Goal: Use online tool/utility: Utilize a website feature to perform a specific function

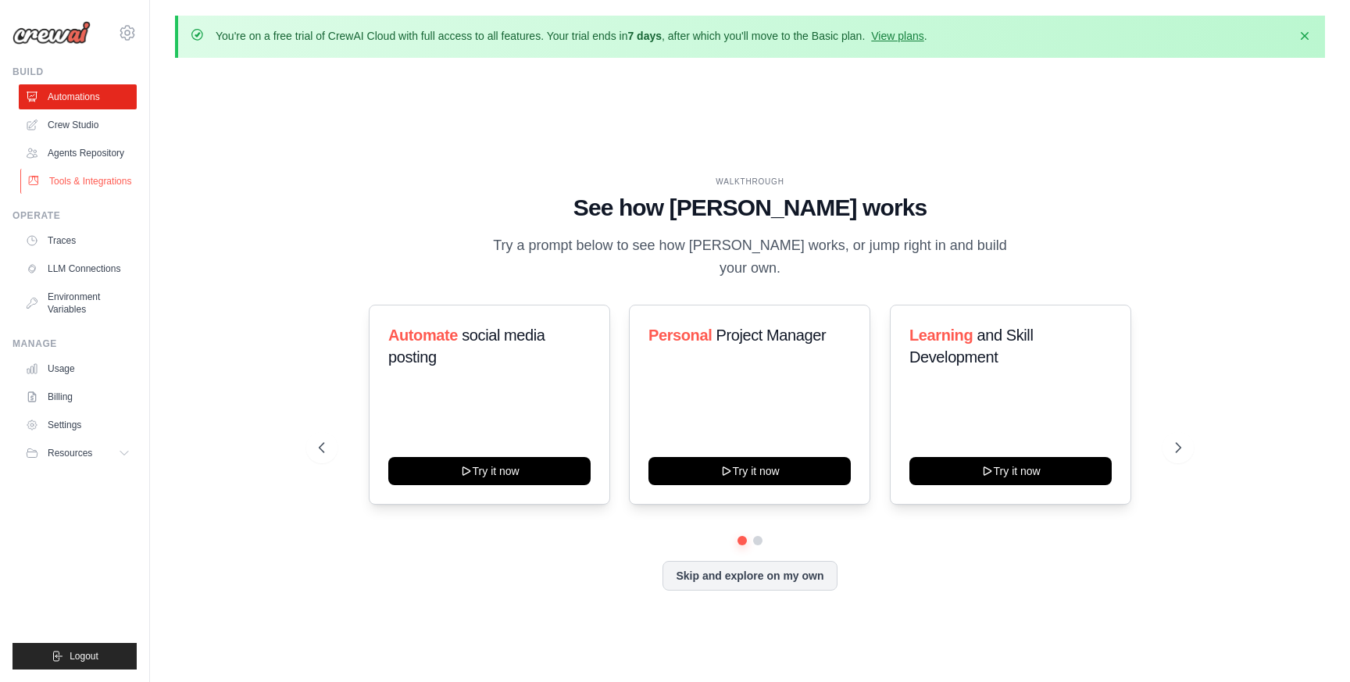
click at [99, 184] on link "Tools & Integrations" at bounding box center [79, 181] width 118 height 25
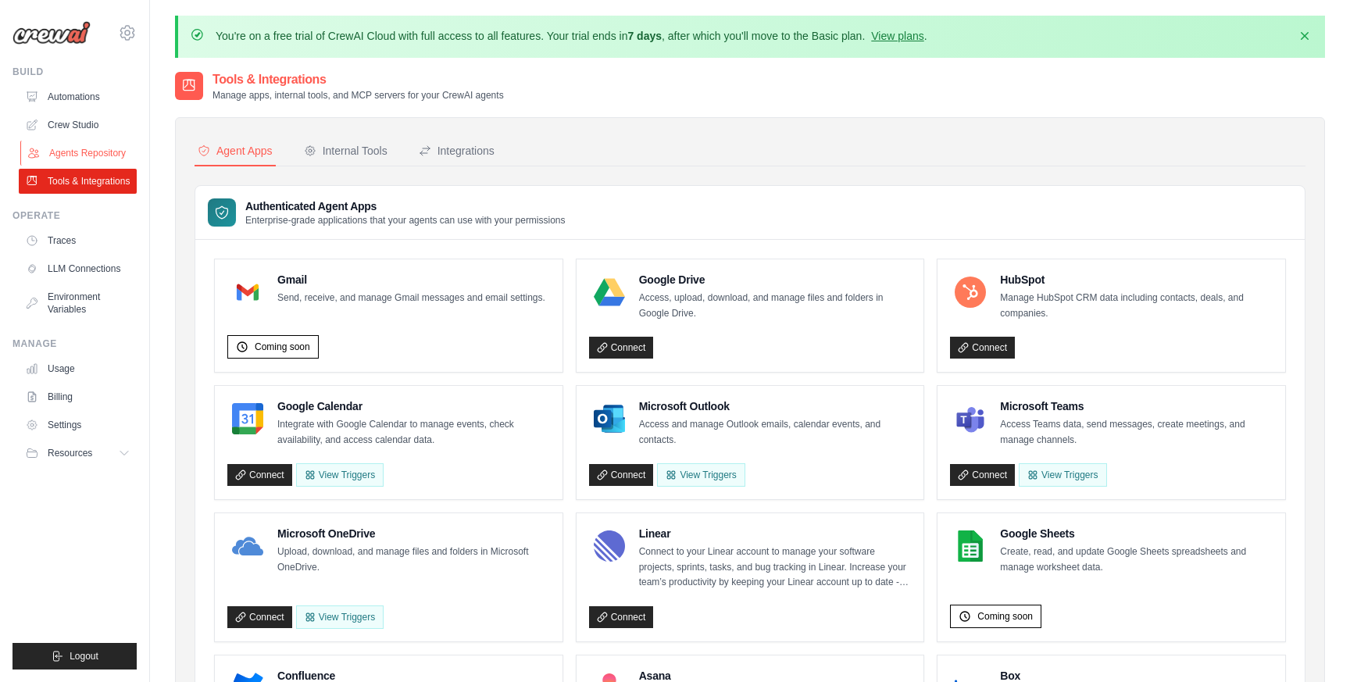
click at [112, 152] on link "Agents Repository" at bounding box center [79, 153] width 118 height 25
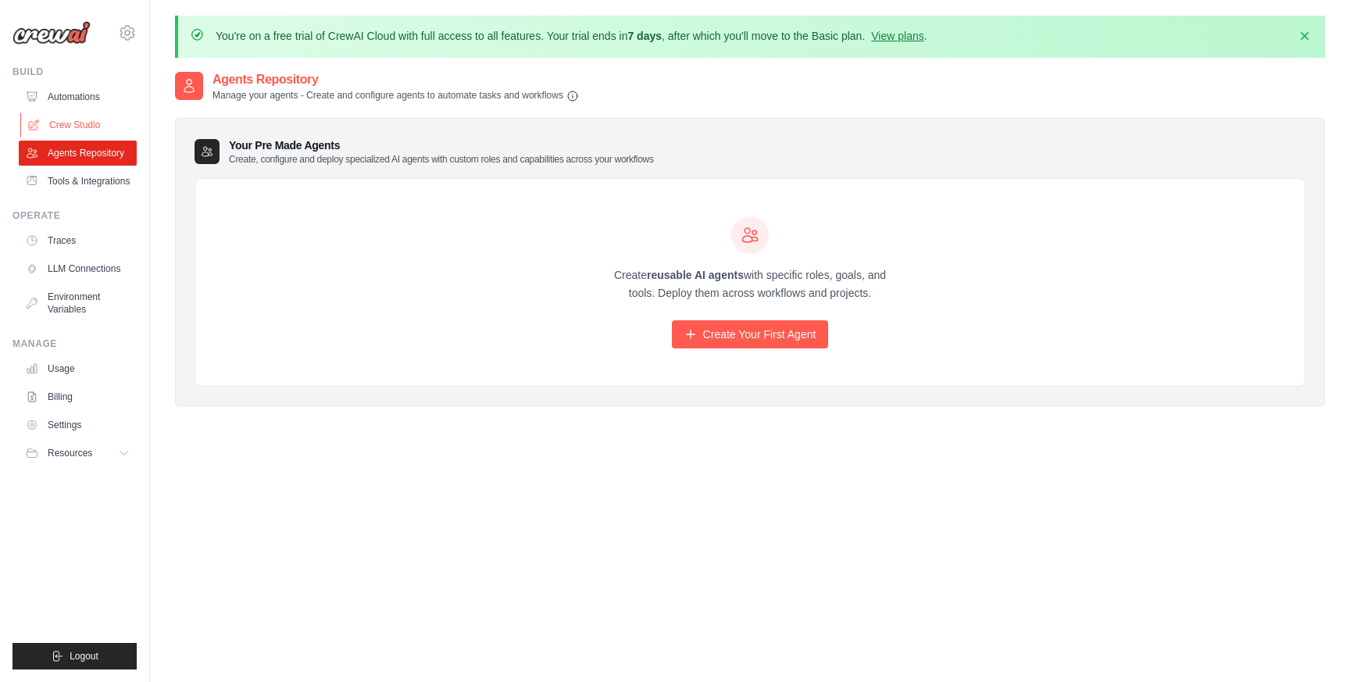
click at [88, 119] on link "Crew Studio" at bounding box center [79, 125] width 118 height 25
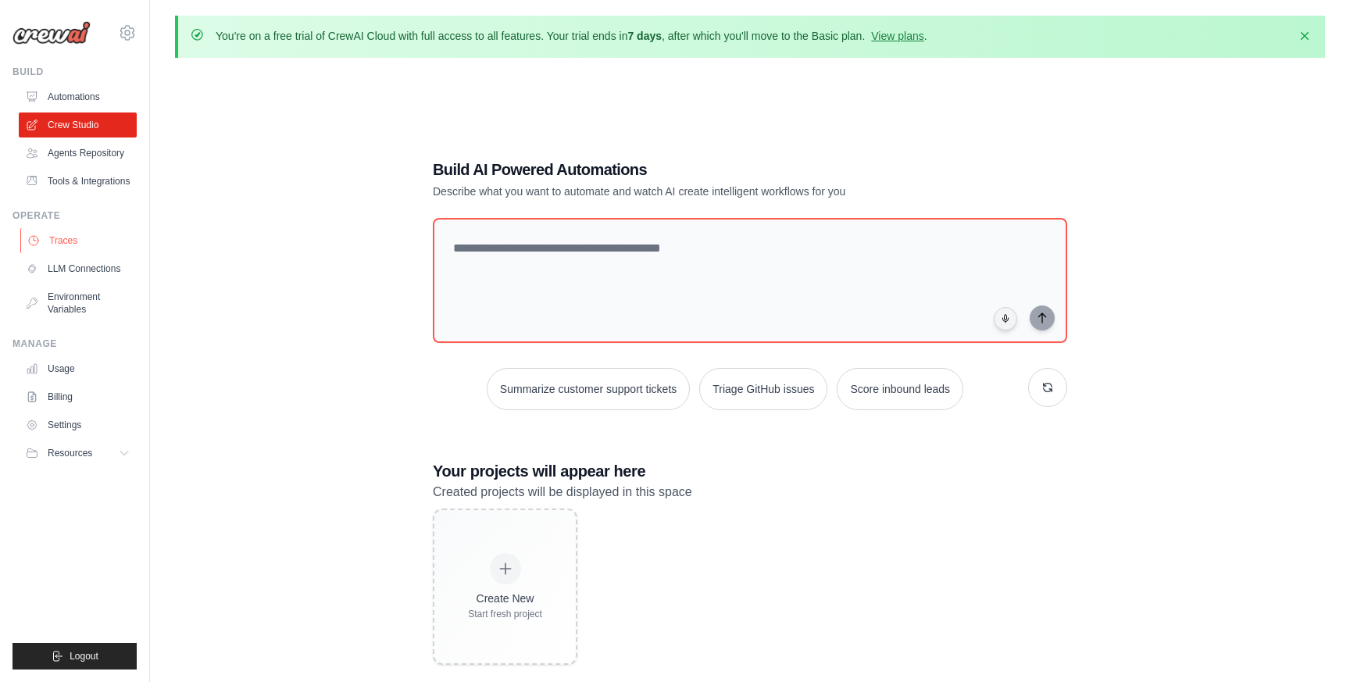
click at [66, 231] on link "Traces" at bounding box center [79, 240] width 118 height 25
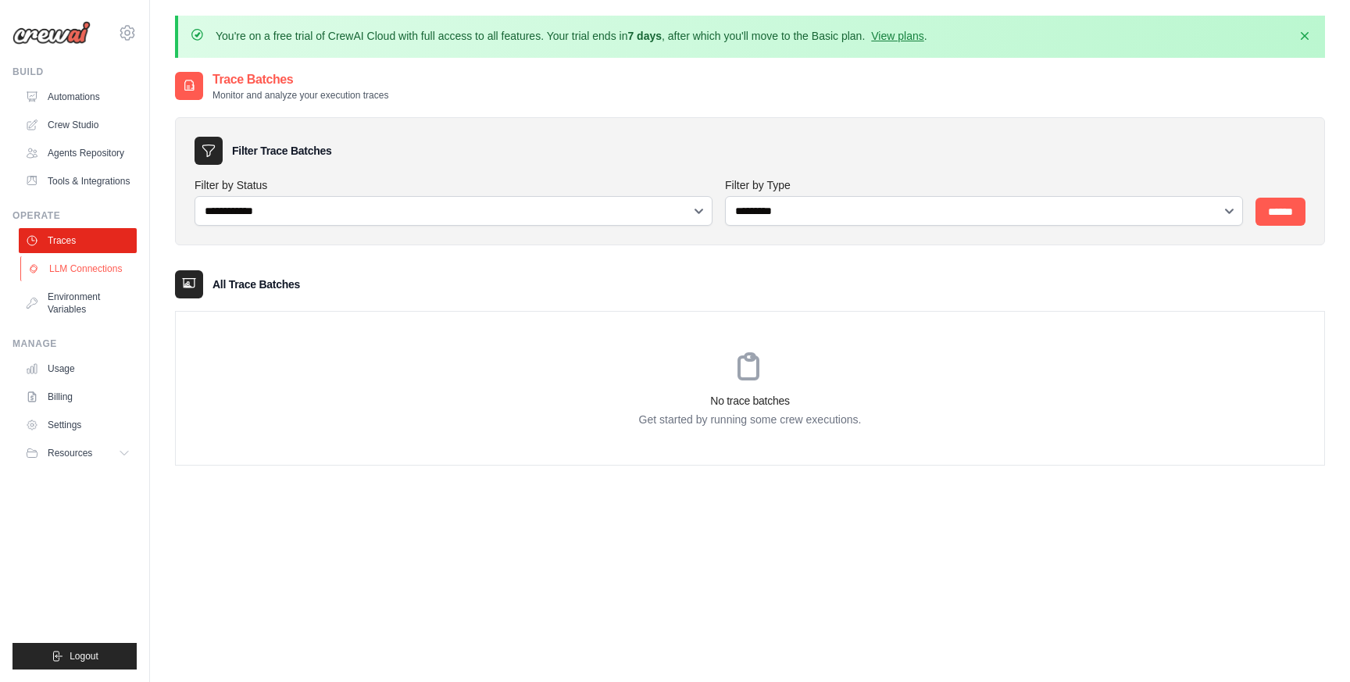
click at [68, 273] on link "LLM Connections" at bounding box center [79, 268] width 118 height 25
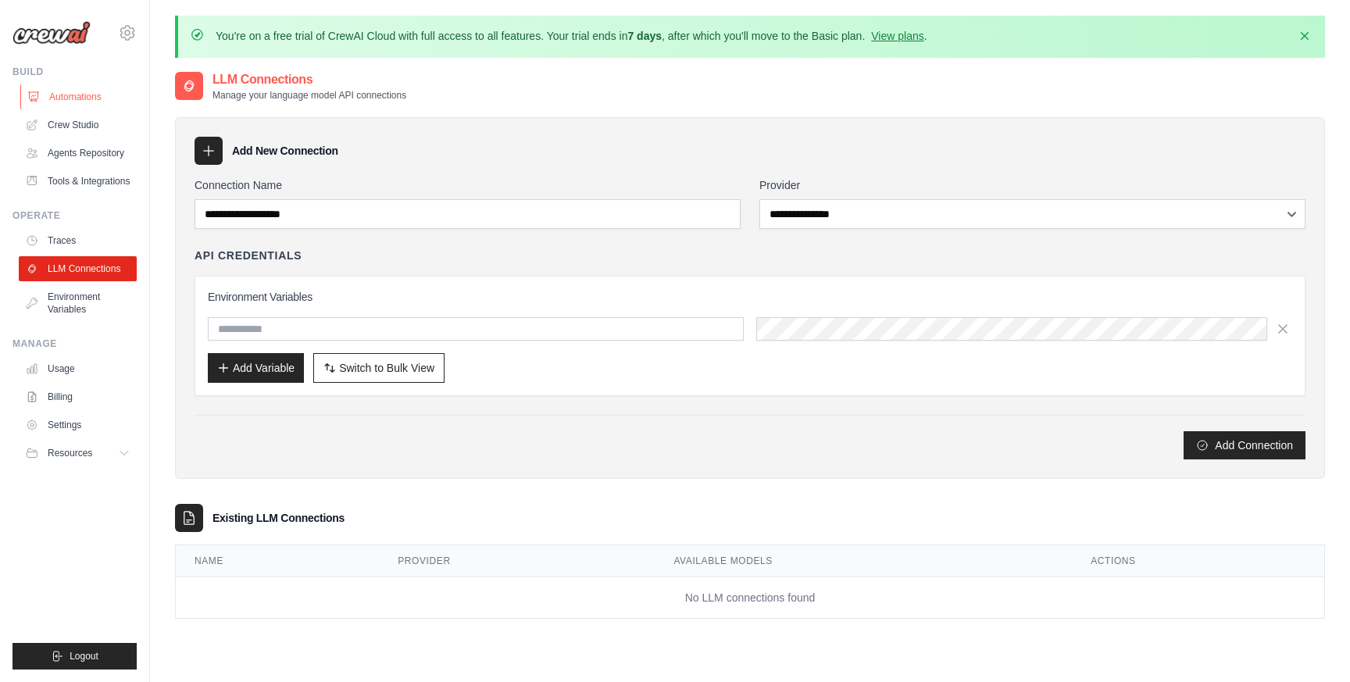
click at [66, 98] on link "Automations" at bounding box center [79, 96] width 118 height 25
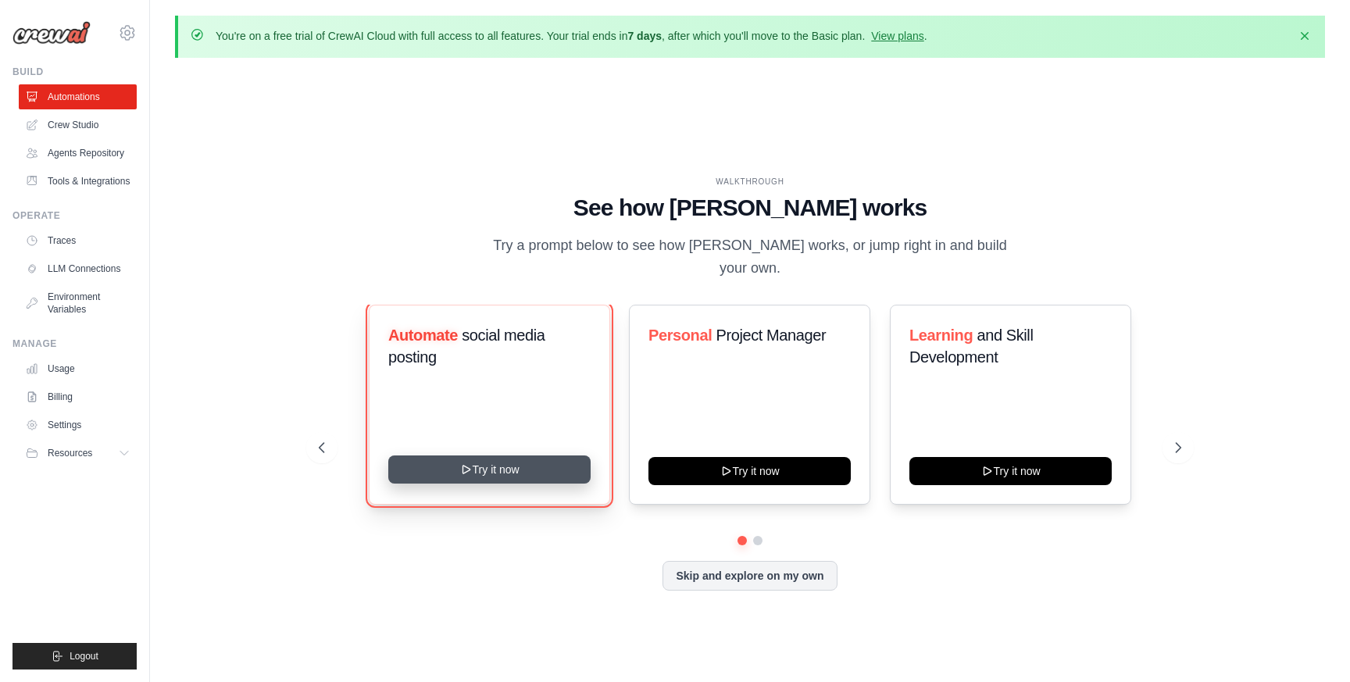
click at [482, 458] on button "Try it now" at bounding box center [489, 470] width 202 height 28
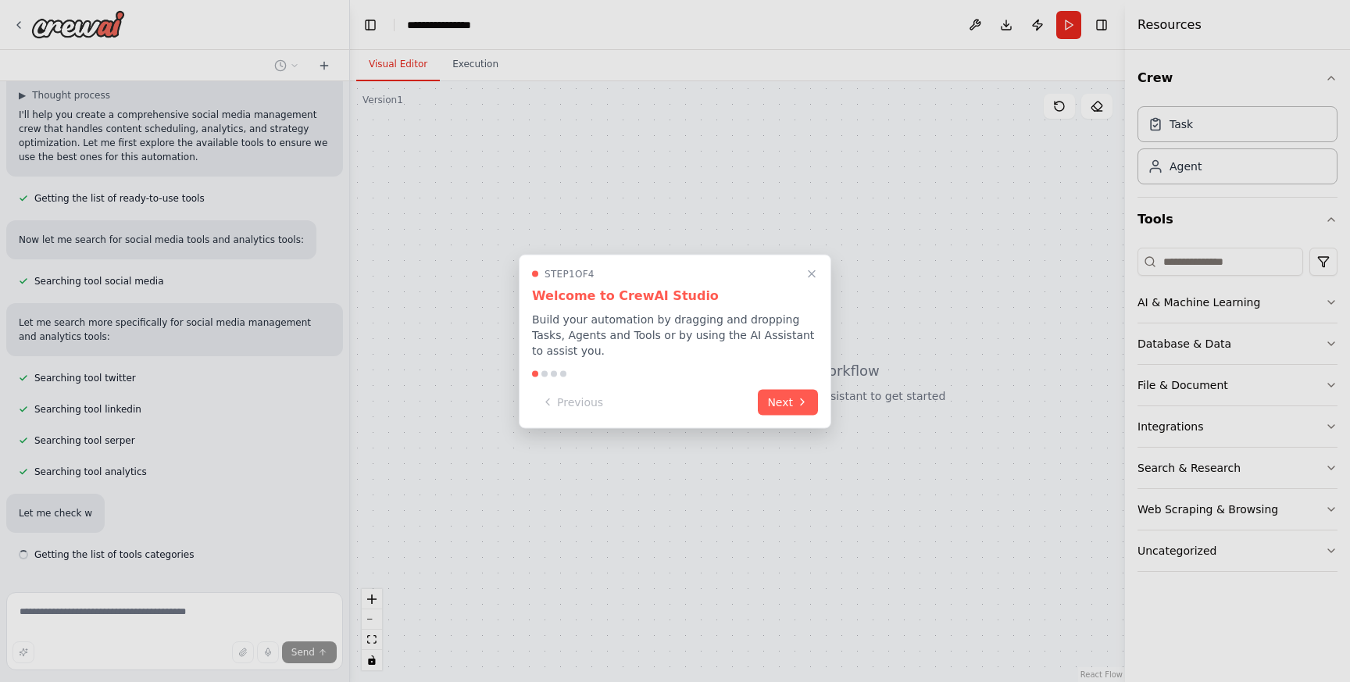
scroll to position [120, 0]
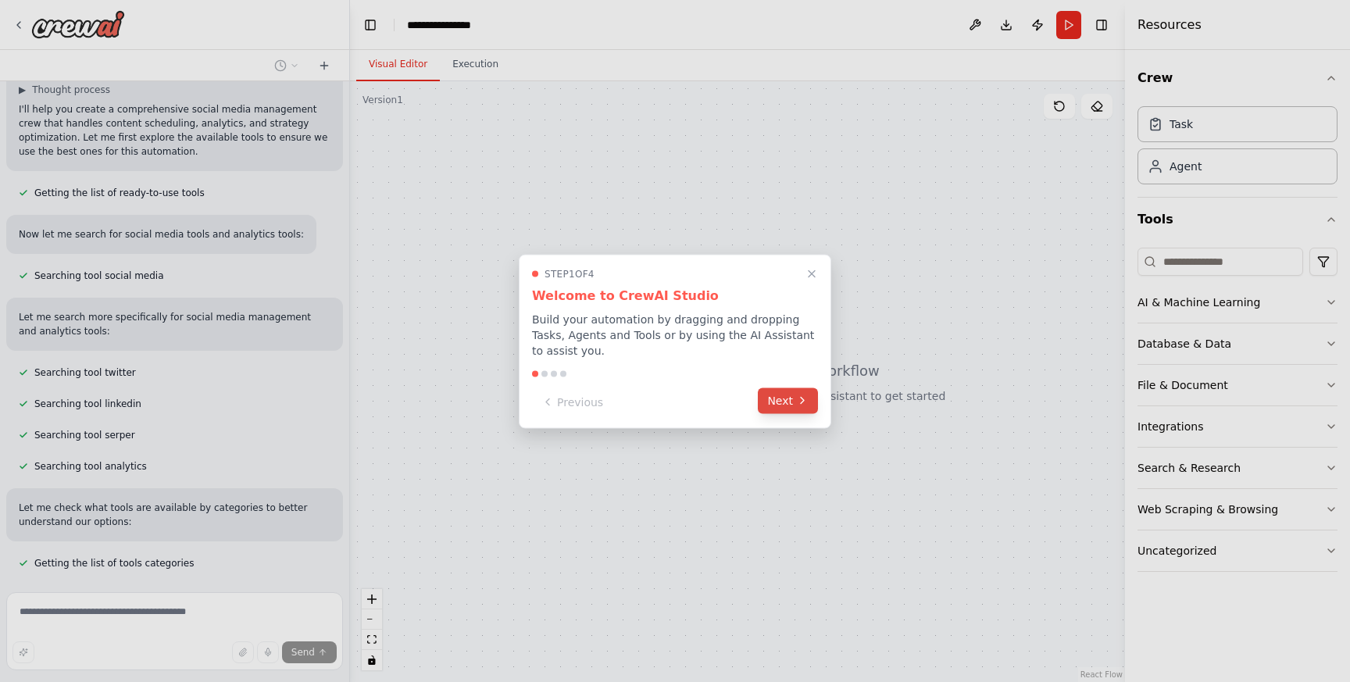
click at [796, 402] on icon at bounding box center [802, 401] width 13 height 13
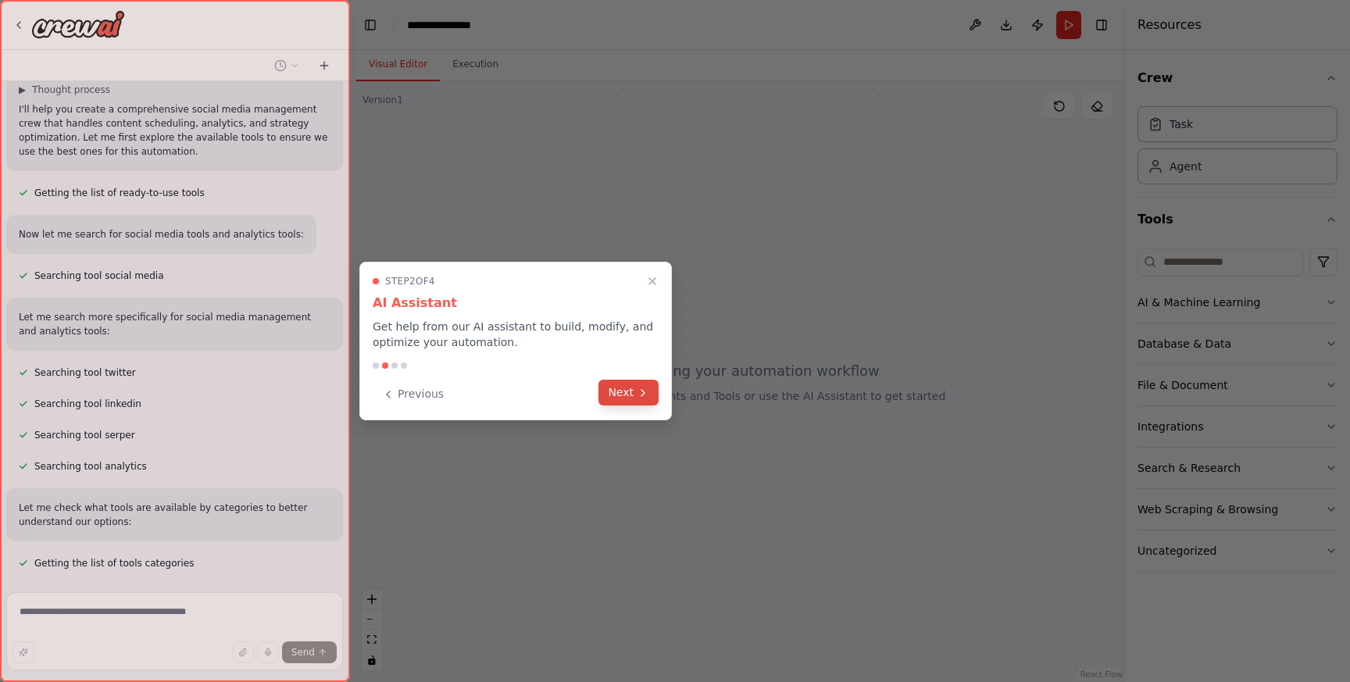
click at [626, 393] on button "Next" at bounding box center [629, 393] width 60 height 26
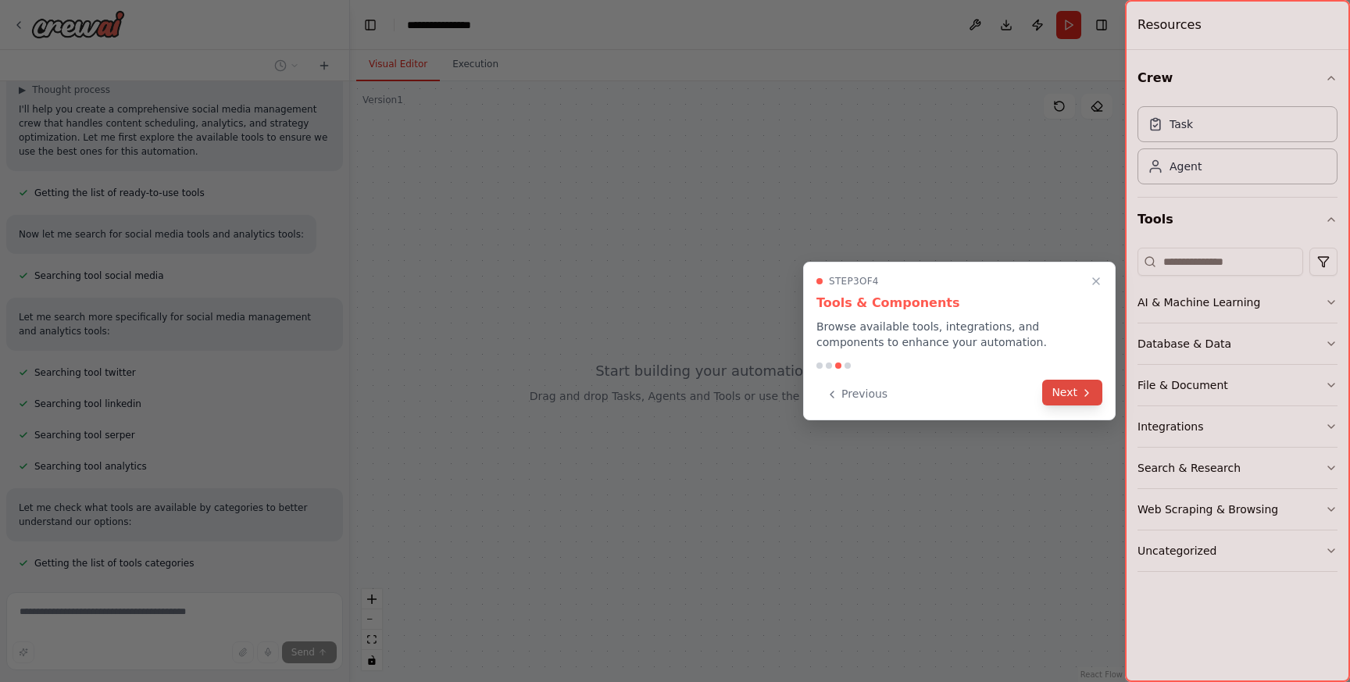
click at [1062, 393] on button "Next" at bounding box center [1072, 393] width 60 height 26
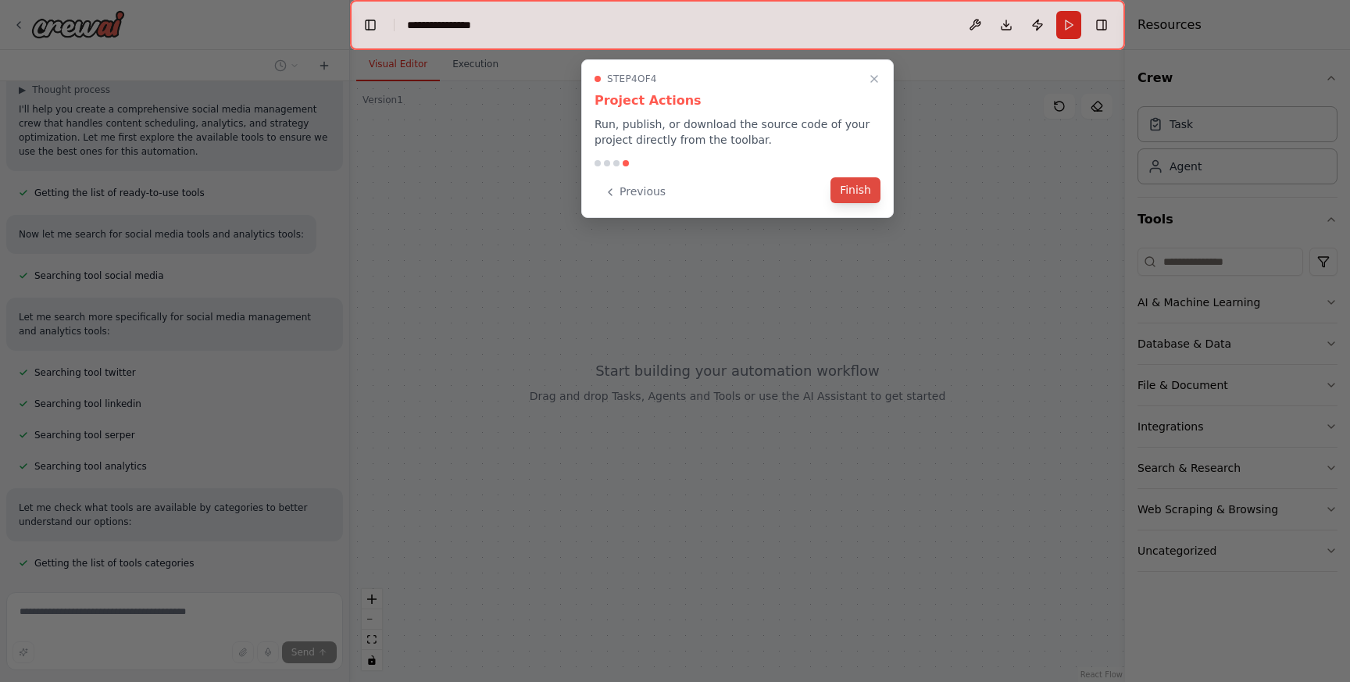
click at [858, 195] on button "Finish" at bounding box center [856, 190] width 50 height 26
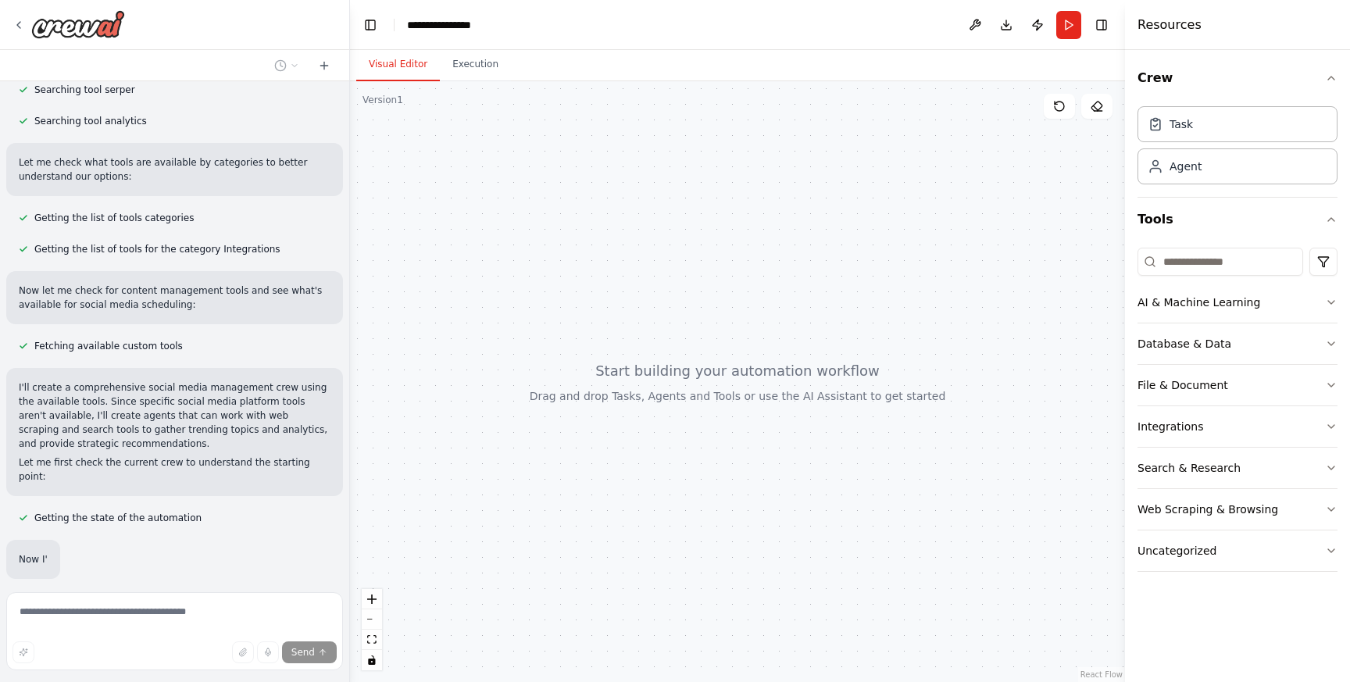
scroll to position [502, 0]
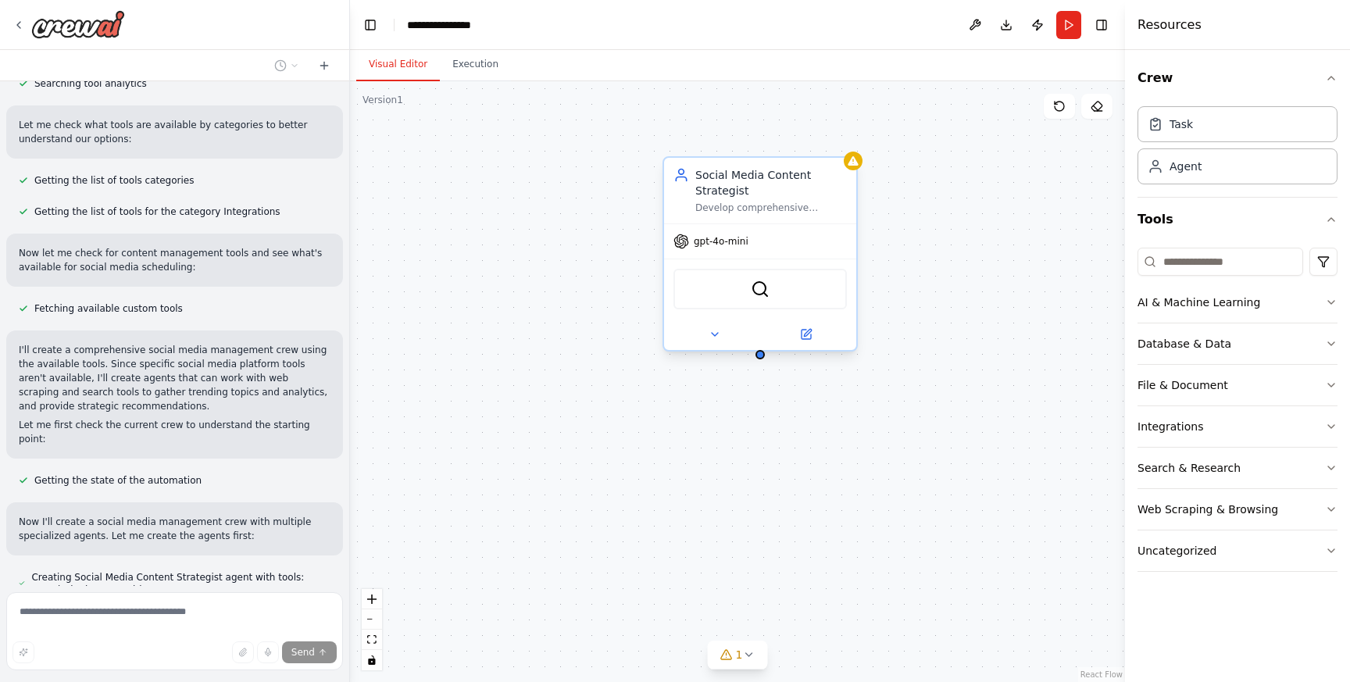
click at [722, 249] on div "gpt-4o-mini" at bounding box center [760, 241] width 192 height 34
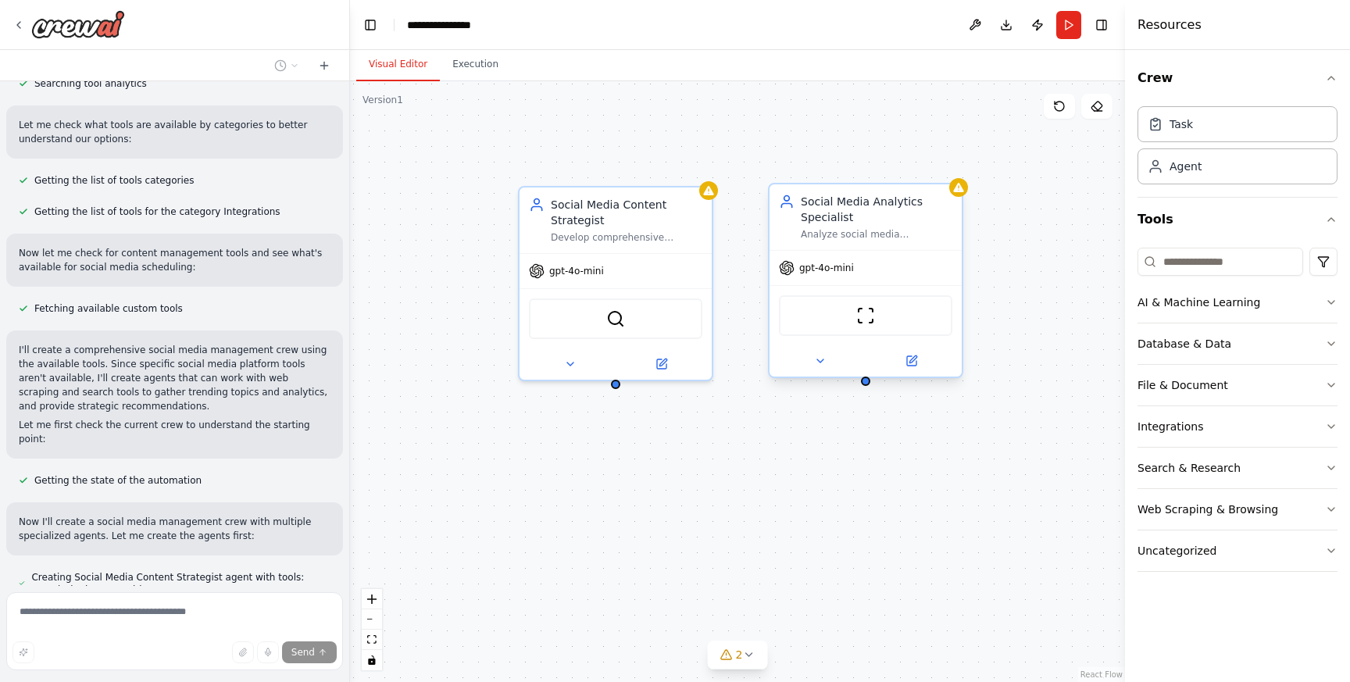
drag, startPoint x: 1013, startPoint y: 363, endPoint x: 868, endPoint y: 390, distance: 147.0
click at [868, 390] on div "Social Media Content Strategist Develop comprehensive content strategies for {i…" at bounding box center [737, 381] width 775 height 601
drag, startPoint x: 615, startPoint y: 381, endPoint x: 867, endPoint y: 383, distance: 252.4
click at [867, 383] on div "Social Media Content Strategist Develop comprehensive content strategies for {i…" at bounding box center [737, 381] width 775 height 601
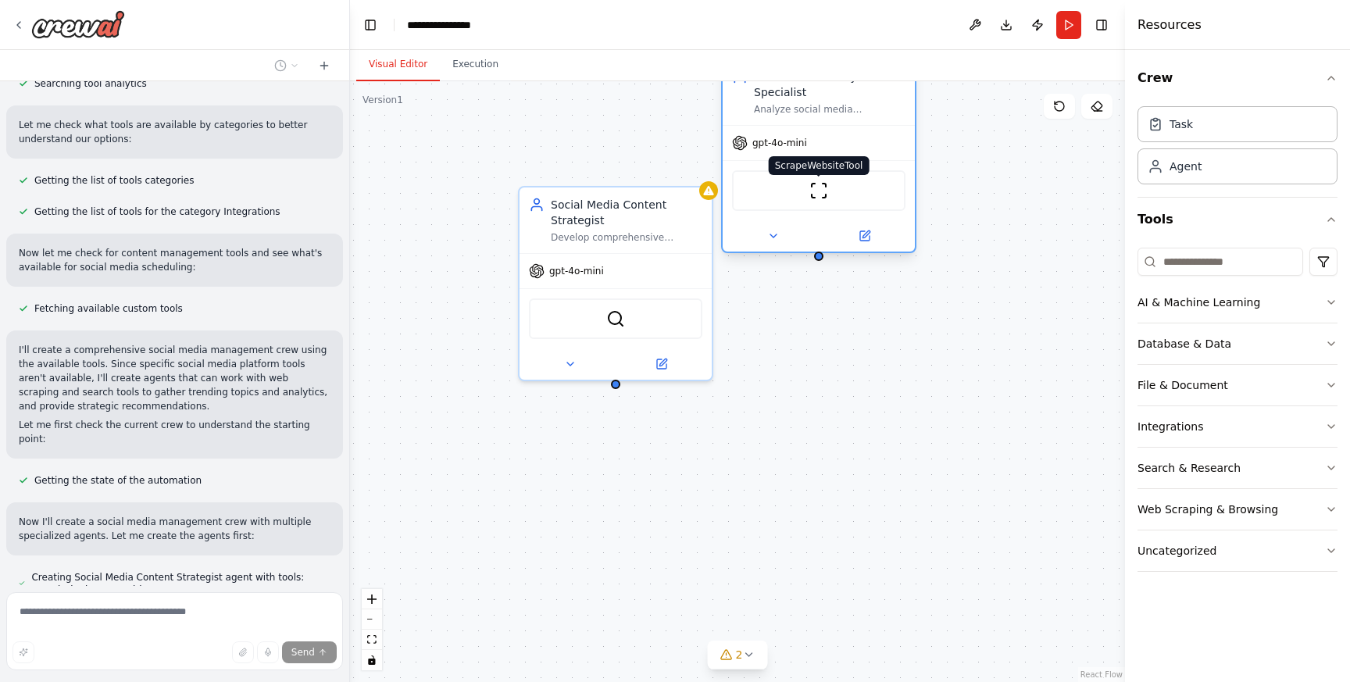
drag, startPoint x: 870, startPoint y: 311, endPoint x: 838, endPoint y: 202, distance: 113.2
click at [828, 200] on img at bounding box center [819, 190] width 19 height 19
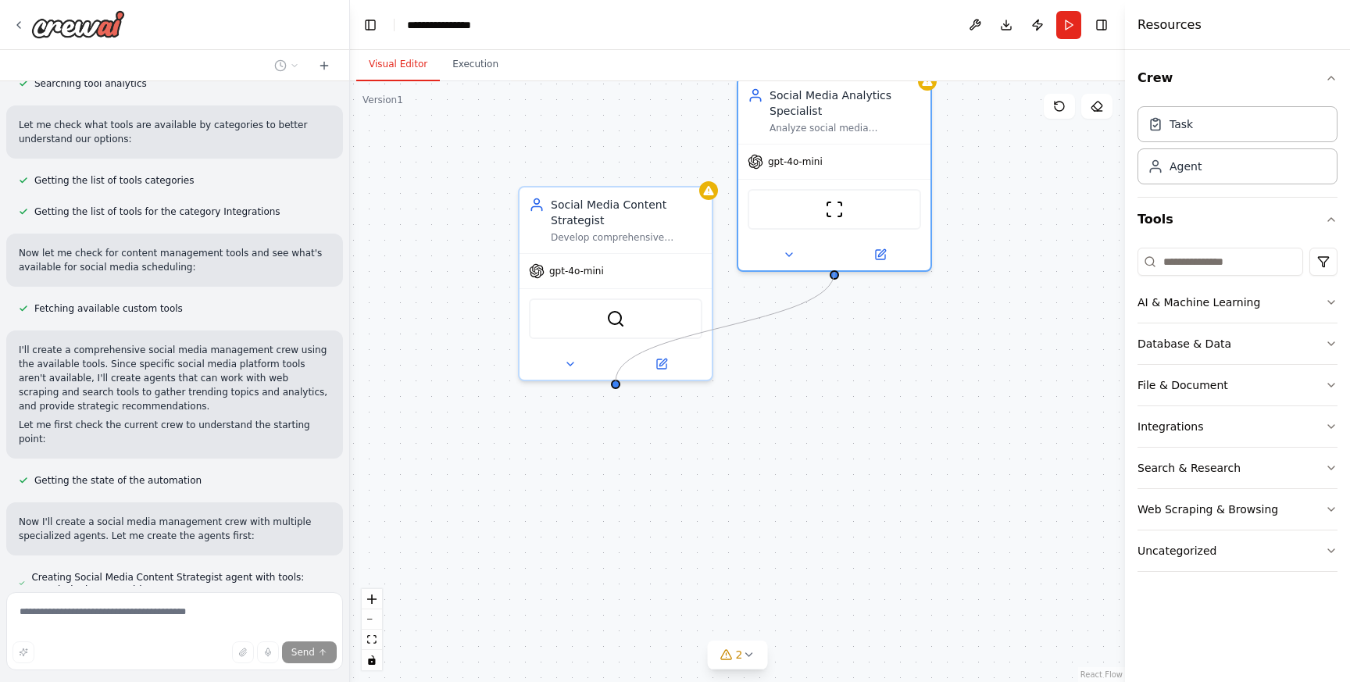
drag, startPoint x: 835, startPoint y: 275, endPoint x: 616, endPoint y: 381, distance: 243.2
click at [616, 381] on div "Social Media Content Strategist Develop comprehensive content strategies for {i…" at bounding box center [737, 381] width 775 height 601
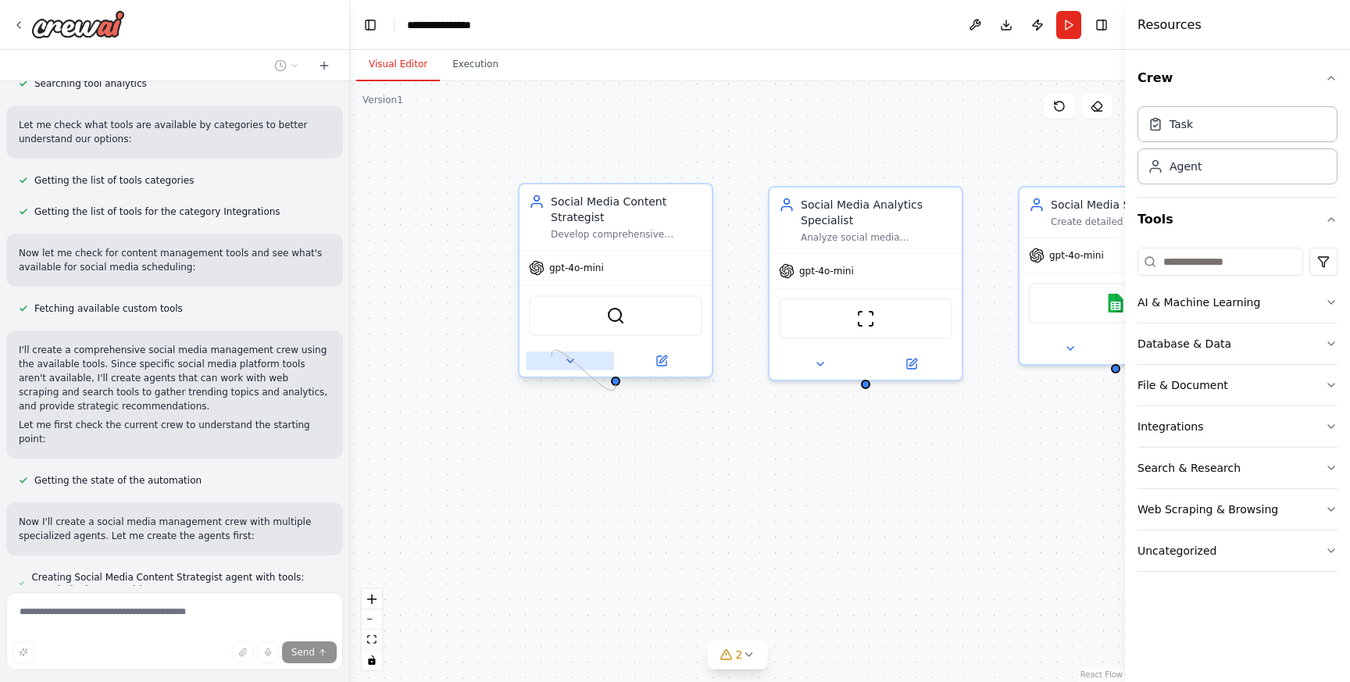
drag, startPoint x: 616, startPoint y: 381, endPoint x: 549, endPoint y: 353, distance: 72.9
click at [549, 353] on div "Social Media Content Strategist Develop comprehensive content strategies for {i…" at bounding box center [615, 280] width 195 height 195
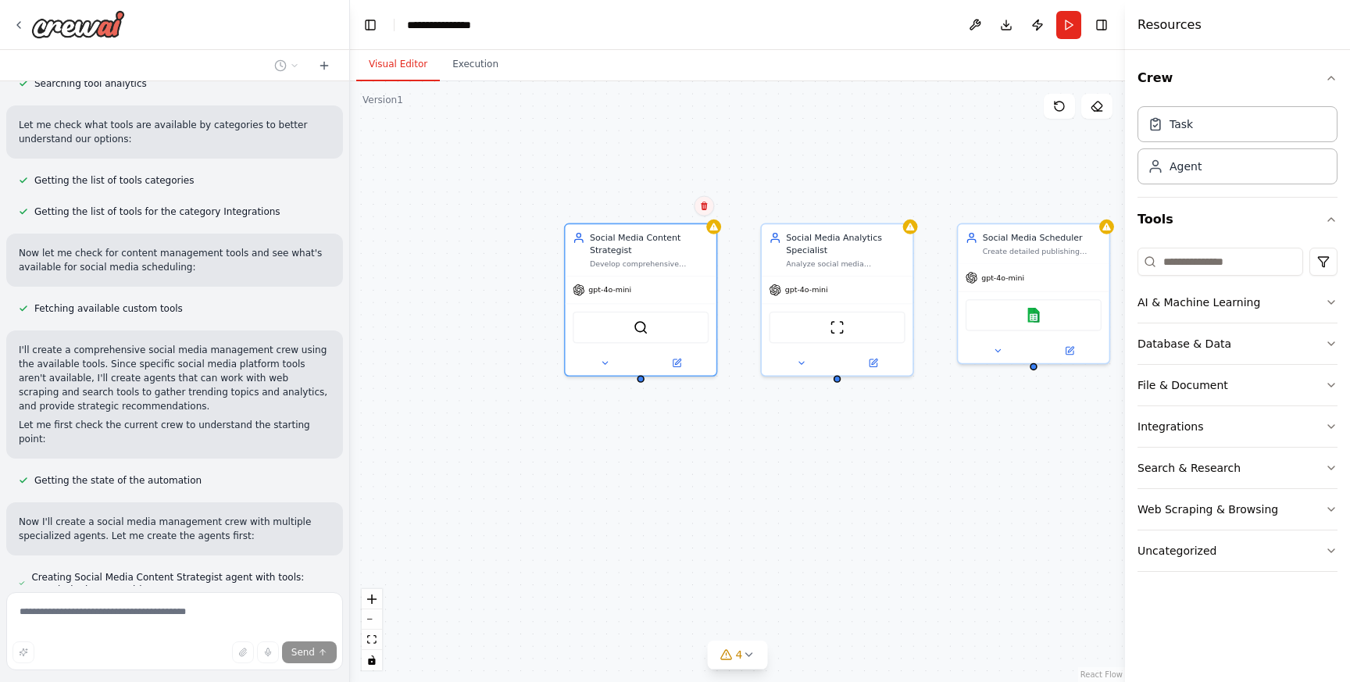
click at [707, 206] on icon at bounding box center [703, 206] width 9 height 9
click at [698, 240] on div "Social Media Content Strategist" at bounding box center [649, 241] width 119 height 24
click at [707, 207] on icon at bounding box center [703, 206] width 9 height 9
click at [677, 203] on button "Confirm" at bounding box center [659, 206] width 55 height 19
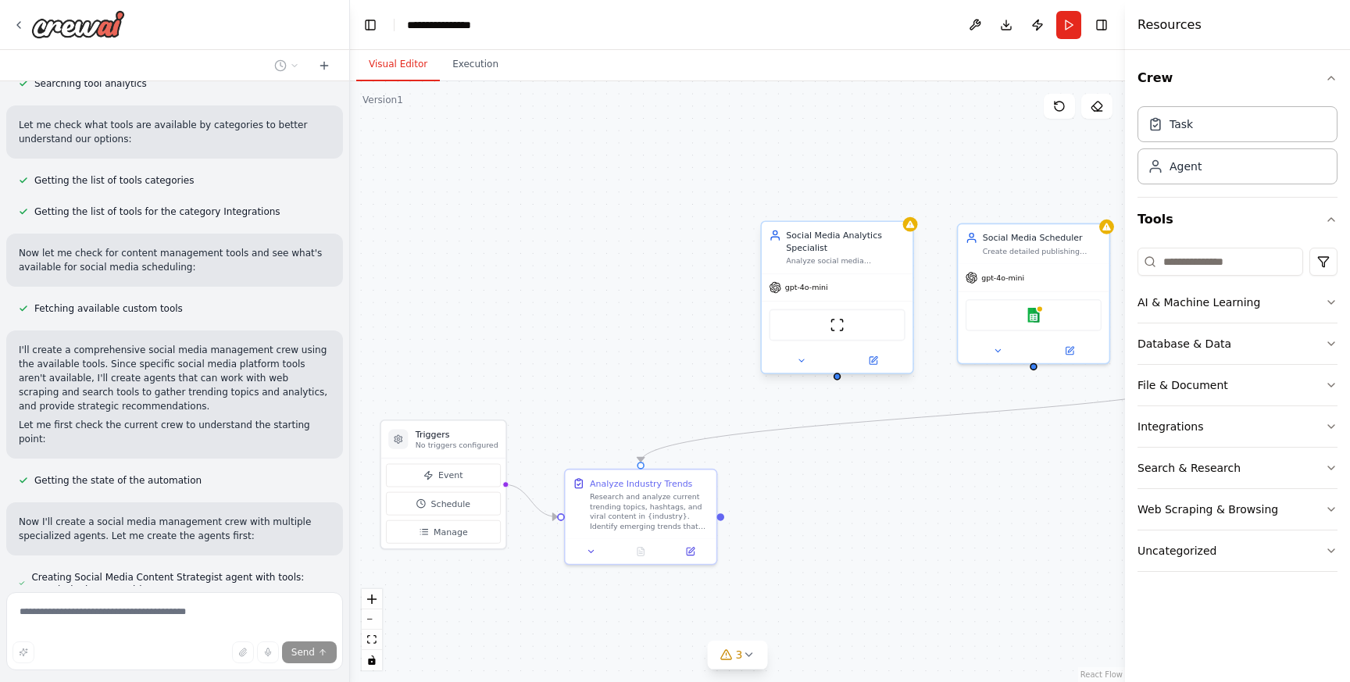
click at [878, 242] on div "Social Media Analytics Specialist" at bounding box center [845, 241] width 119 height 24
click at [905, 204] on icon at bounding box center [900, 206] width 9 height 9
click at [868, 207] on button "Confirm" at bounding box center [855, 206] width 55 height 19
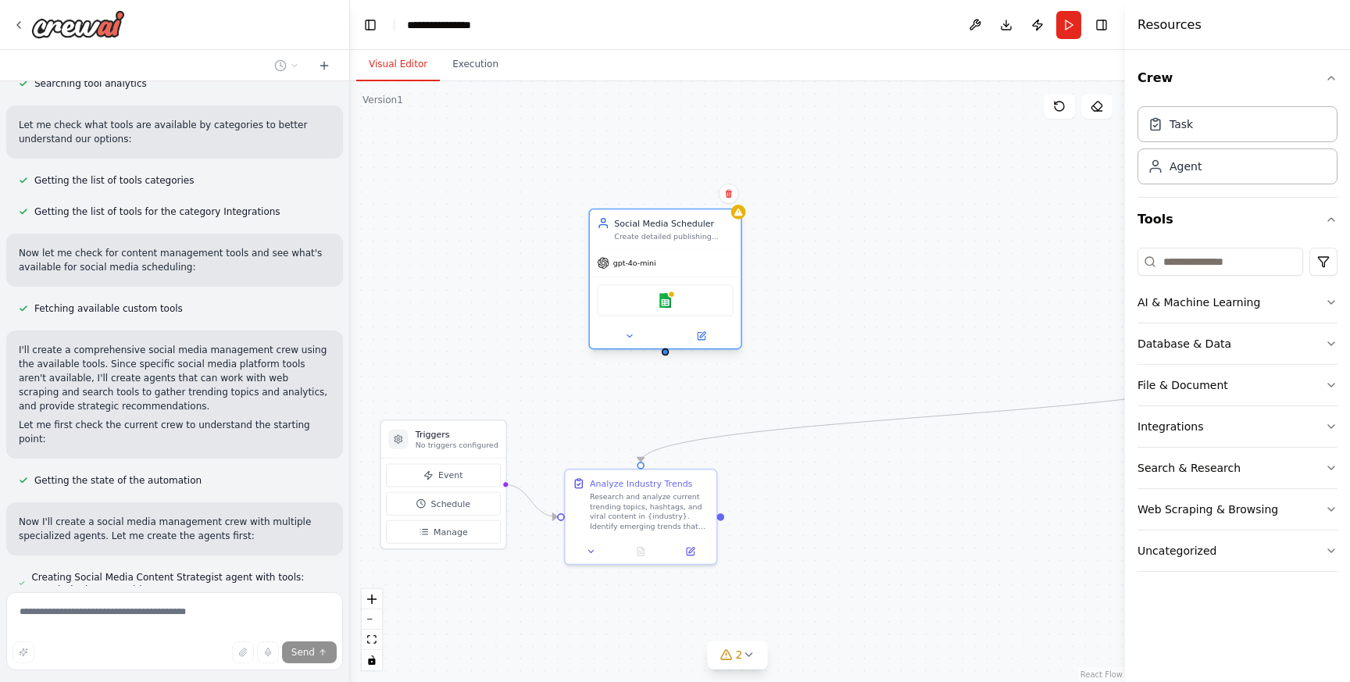
drag, startPoint x: 1023, startPoint y: 262, endPoint x: 625, endPoint y: 249, distance: 397.9
click at [625, 249] on div "gpt-4o-mini" at bounding box center [665, 262] width 151 height 27
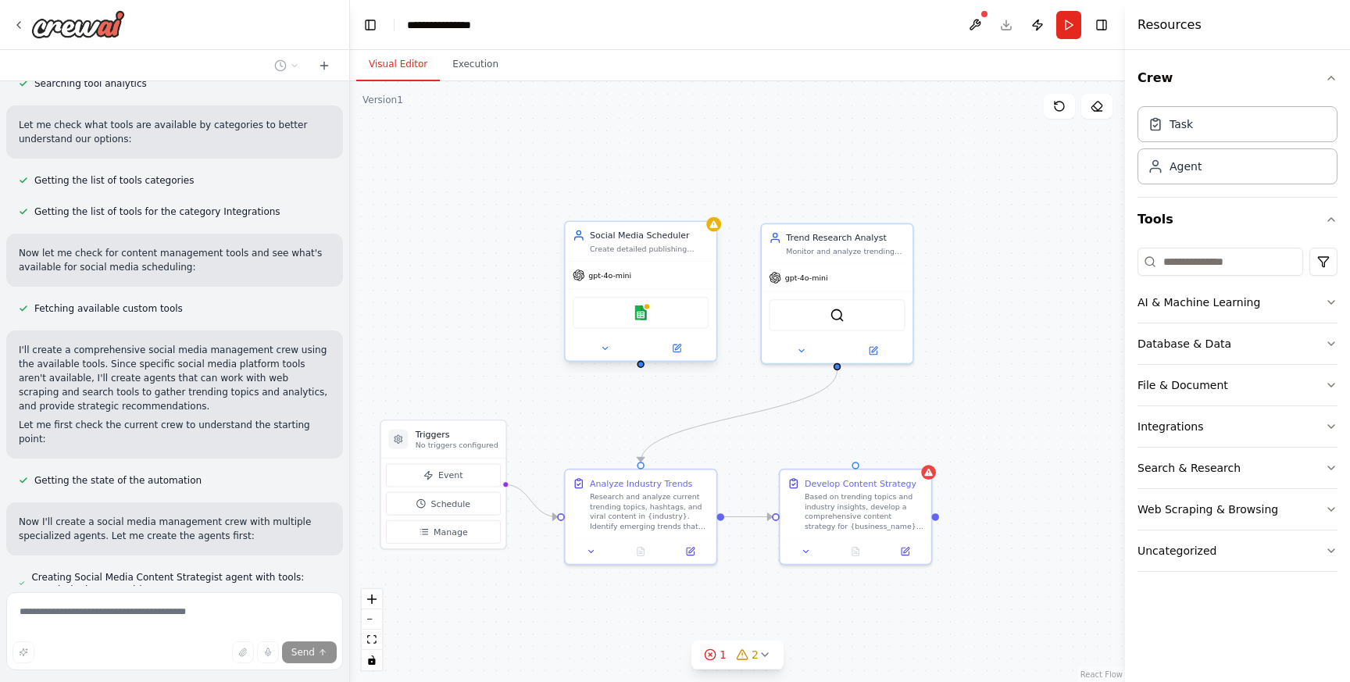
click at [700, 234] on div "Social Media Scheduler" at bounding box center [649, 235] width 119 height 13
click at [704, 206] on icon at bounding box center [704, 206] width 6 height 9
click at [666, 204] on button "Confirm" at bounding box center [659, 206] width 55 height 19
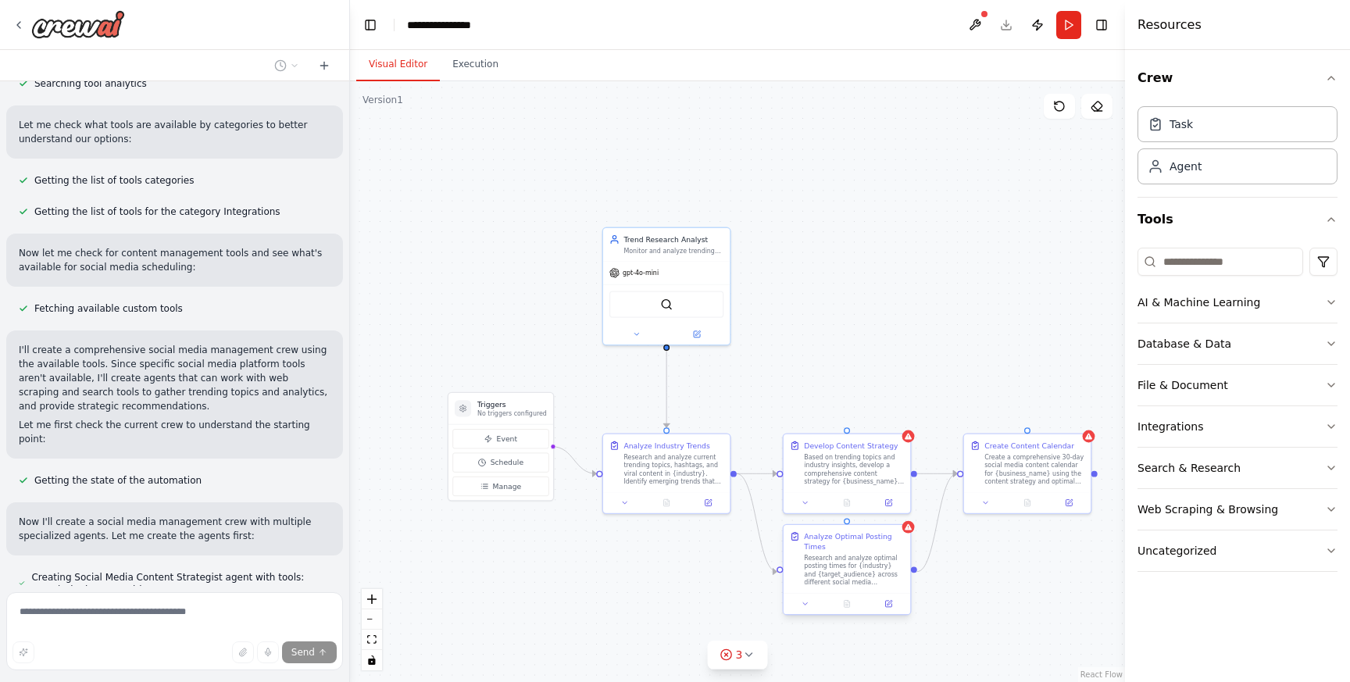
click at [900, 552] on div "Analyze Optimal Posting Times" at bounding box center [854, 541] width 100 height 20
click at [900, 510] on icon at bounding box center [898, 510] width 6 height 9
click at [854, 505] on button "Confirm" at bounding box center [853, 510] width 55 height 19
click at [1177, 132] on div "Task" at bounding box center [1238, 123] width 200 height 36
click at [1188, 164] on div "Agent" at bounding box center [1186, 166] width 32 height 16
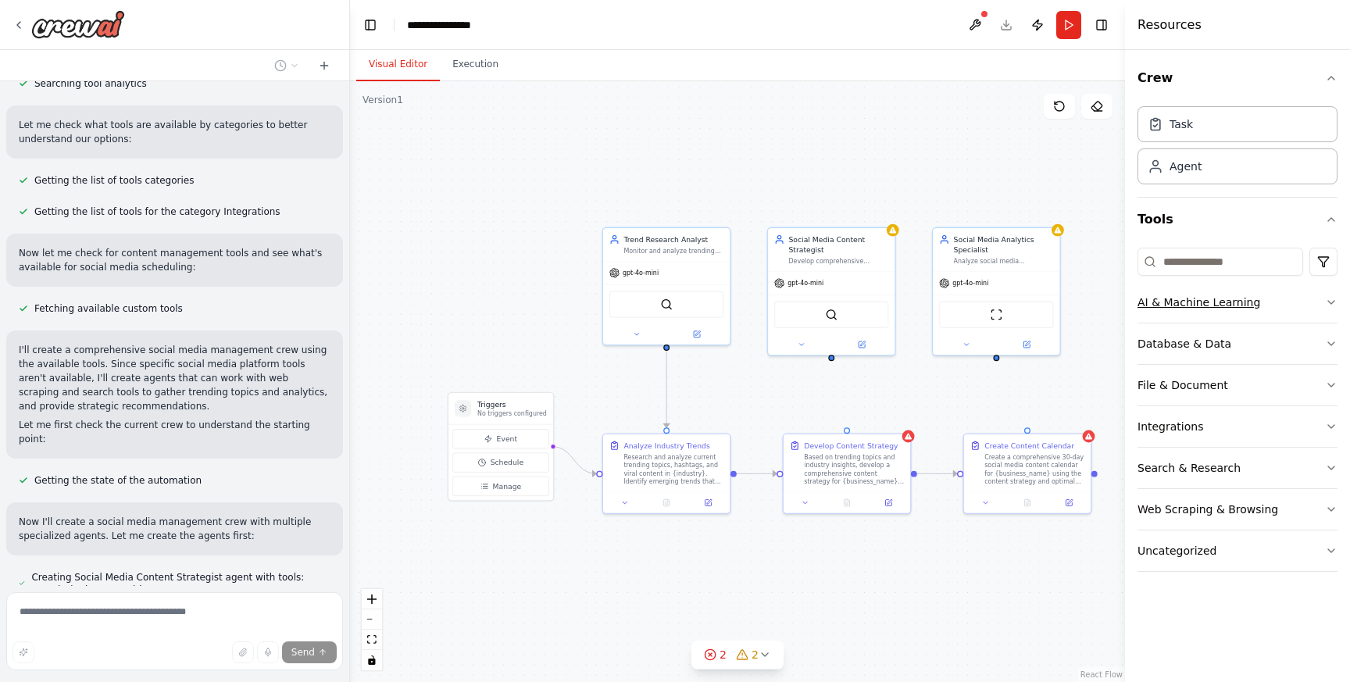
click at [1331, 303] on icon "button" at bounding box center [1331, 302] width 6 height 3
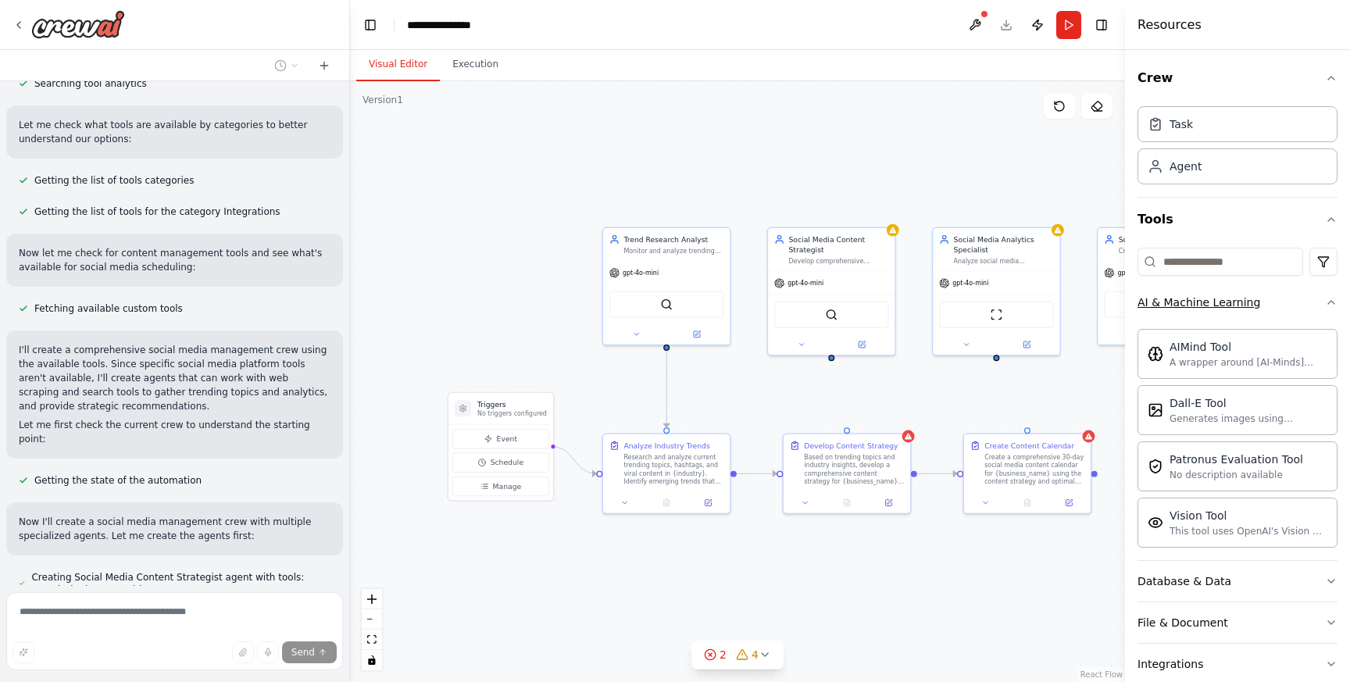
click at [1331, 303] on icon "button" at bounding box center [1331, 302] width 13 height 13
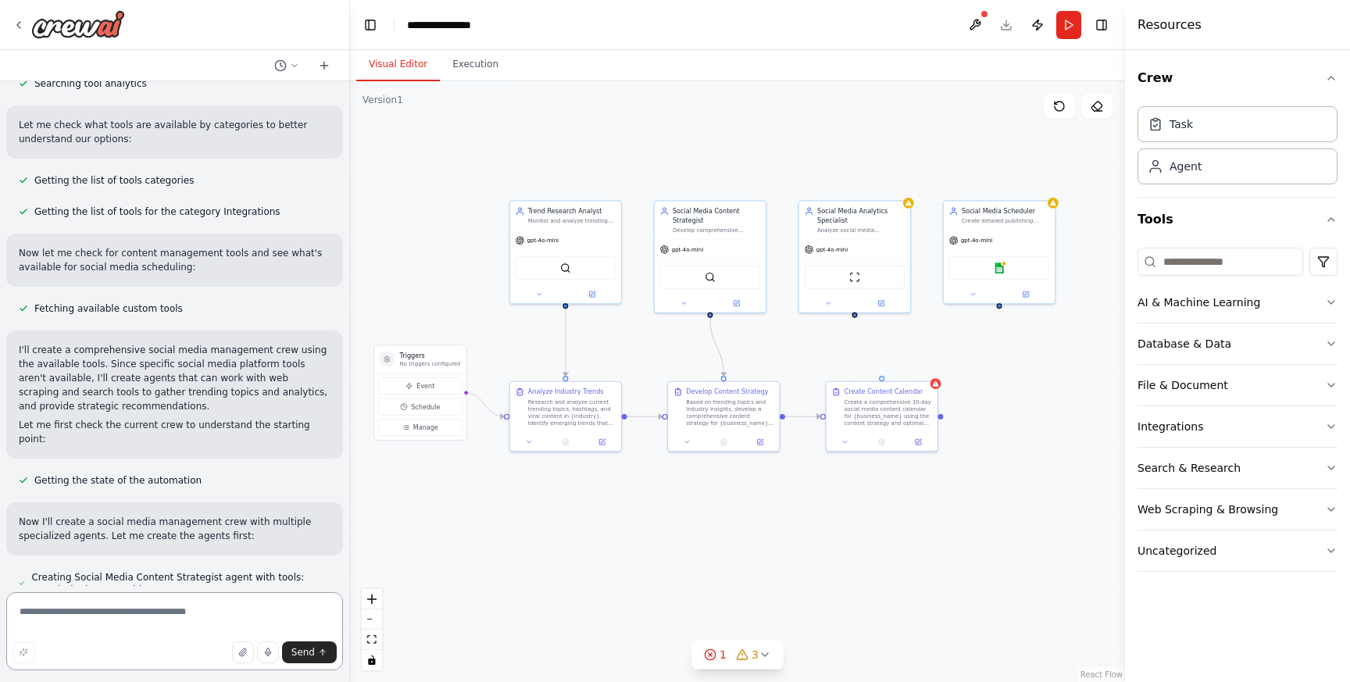
drag, startPoint x: 992, startPoint y: 402, endPoint x: 860, endPoint y: 351, distance: 141.8
click at [860, 350] on div ".deletable-edge-delete-btn { width: 20px; height: 20px; border: 0px solid #ffff…" at bounding box center [737, 381] width 775 height 601
click at [769, 654] on icon at bounding box center [765, 655] width 13 height 13
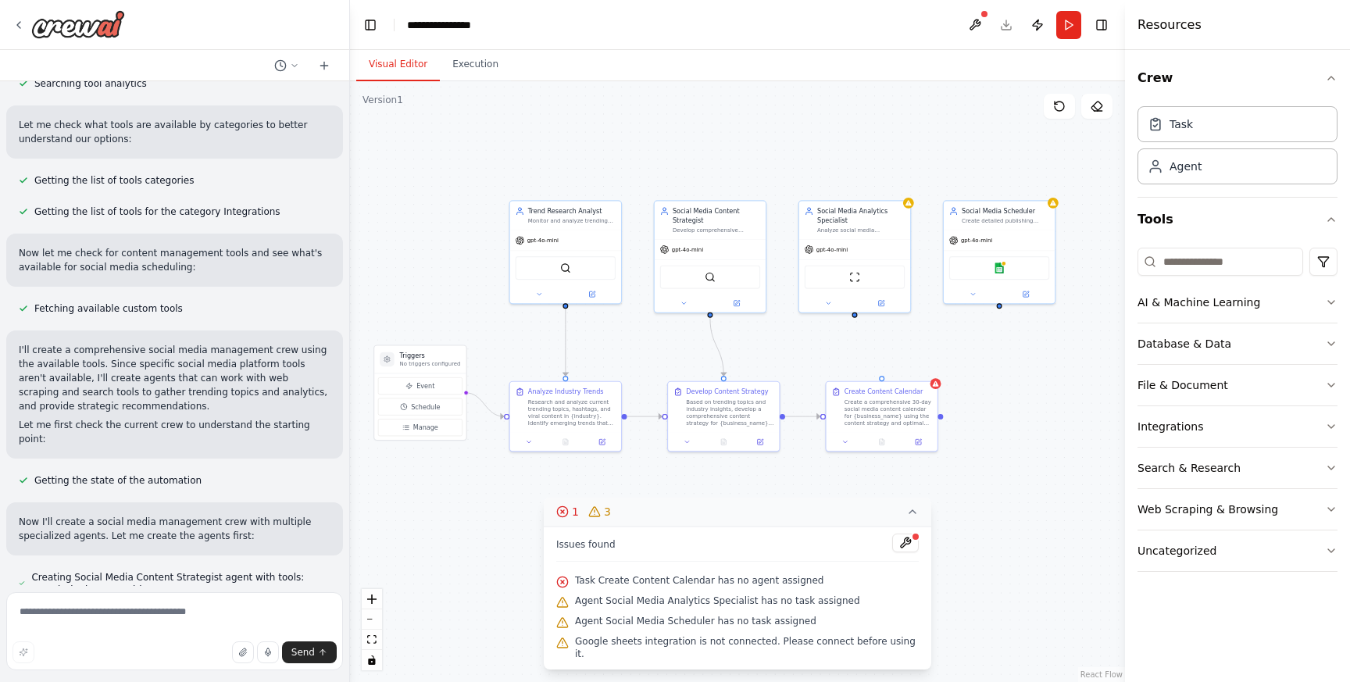
click at [909, 518] on icon at bounding box center [912, 512] width 13 height 13
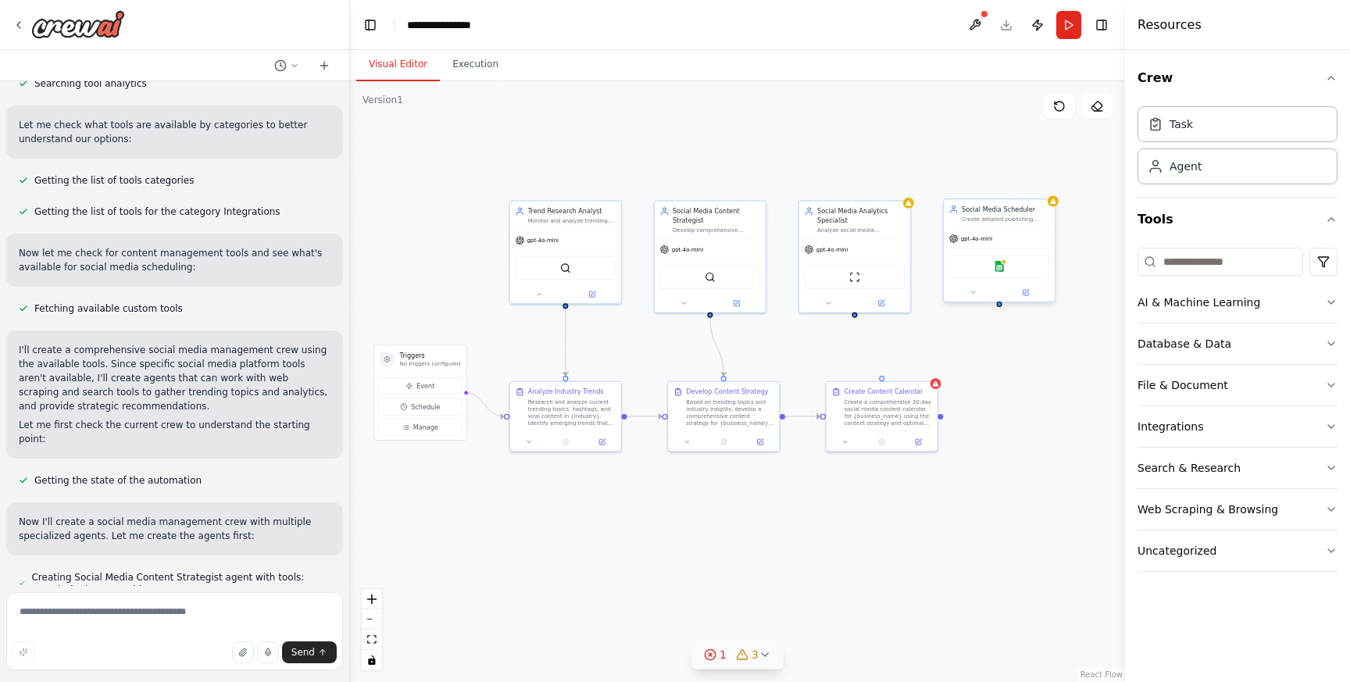
click at [1004, 226] on div "Social Media Scheduler Create detailed publishing schedules for {business_name}…" at bounding box center [999, 213] width 111 height 29
click at [1046, 183] on icon at bounding box center [1042, 182] width 9 height 9
click at [1012, 183] on button "Confirm" at bounding box center [997, 182] width 55 height 19
drag, startPoint x: 856, startPoint y: 314, endPoint x: 879, endPoint y: 380, distance: 69.7
click at [777, 380] on div "Triggers No triggers configured Event Schedule Manage Trend Research Analyst Mo…" at bounding box center [552, 329] width 449 height 348
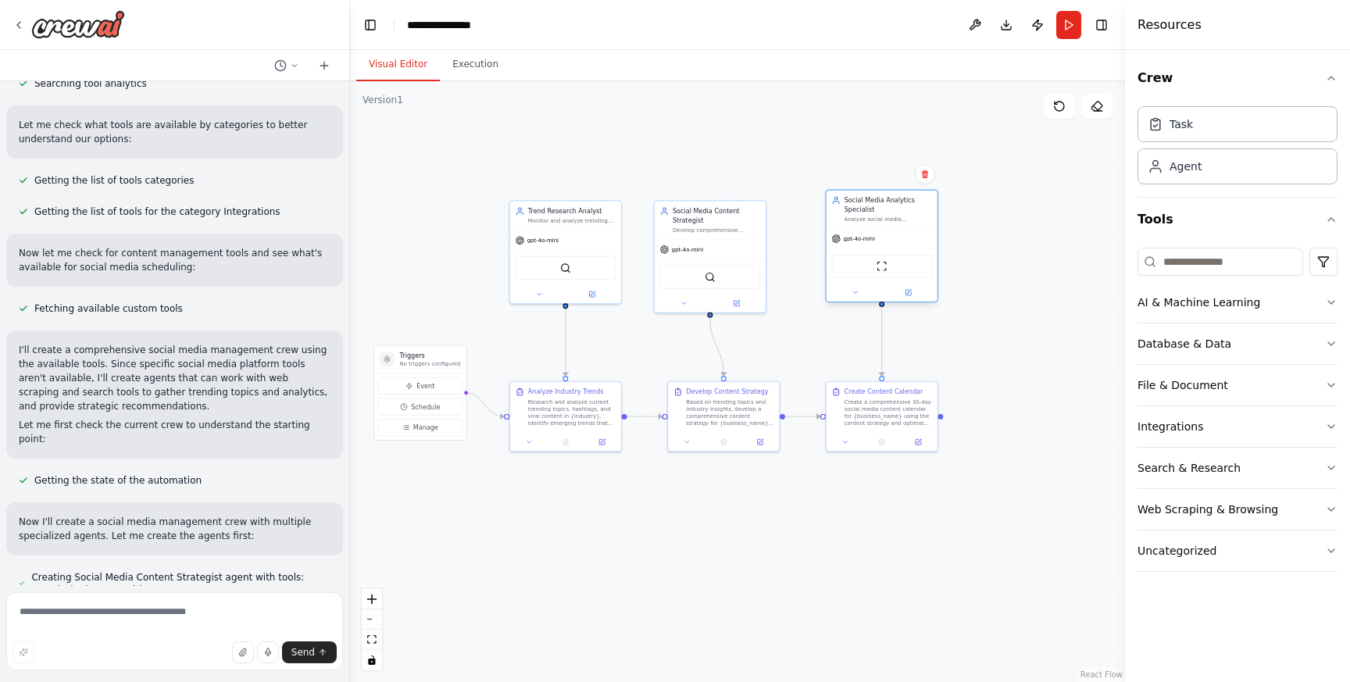
drag, startPoint x: 877, startPoint y: 257, endPoint x: 906, endPoint y: 252, distance: 30.1
click at [906, 252] on div "gpt-4o-mini ScrapeWebsiteTool" at bounding box center [882, 264] width 111 height 73
drag, startPoint x: 734, startPoint y: 260, endPoint x: 749, endPoint y: 249, distance: 19.1
click at [749, 249] on div "SerperDevTool" at bounding box center [728, 265] width 111 height 35
click at [720, 422] on div "Based on trending topics and industry insights, develop a comprehensive content…" at bounding box center [730, 410] width 88 height 29
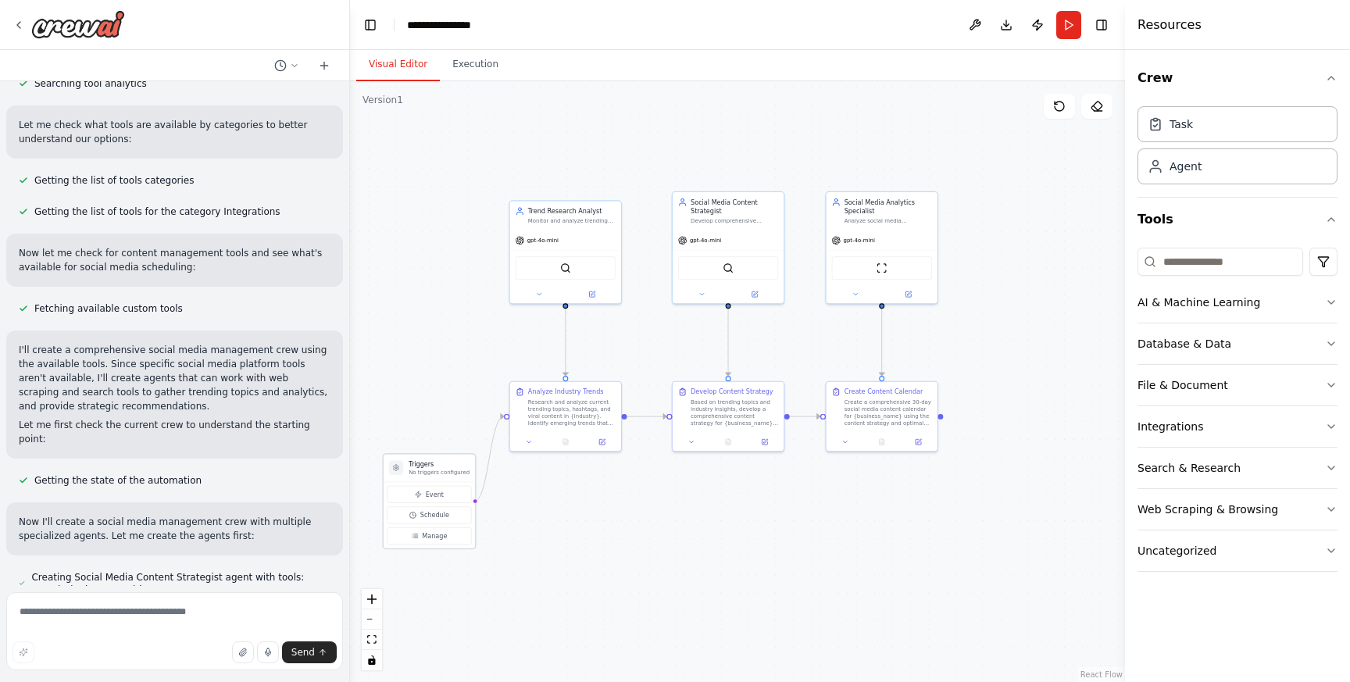
drag, startPoint x: 434, startPoint y: 356, endPoint x: 442, endPoint y: 469, distance: 113.6
click at [442, 469] on h3 "Triggers" at bounding box center [439, 463] width 61 height 9
click at [503, 412] on div ".deletable-edge-delete-btn { width: 20px; height: 20px; border: 0px solid #ffff…" at bounding box center [737, 381] width 775 height 601
drag, startPoint x: 471, startPoint y: 511, endPoint x: 511, endPoint y: 415, distance: 104.0
click at [511, 415] on div "Triggers No triggers configured Event Schedule Manage Trend Research Analyst Mo…" at bounding box center [552, 329] width 449 height 348
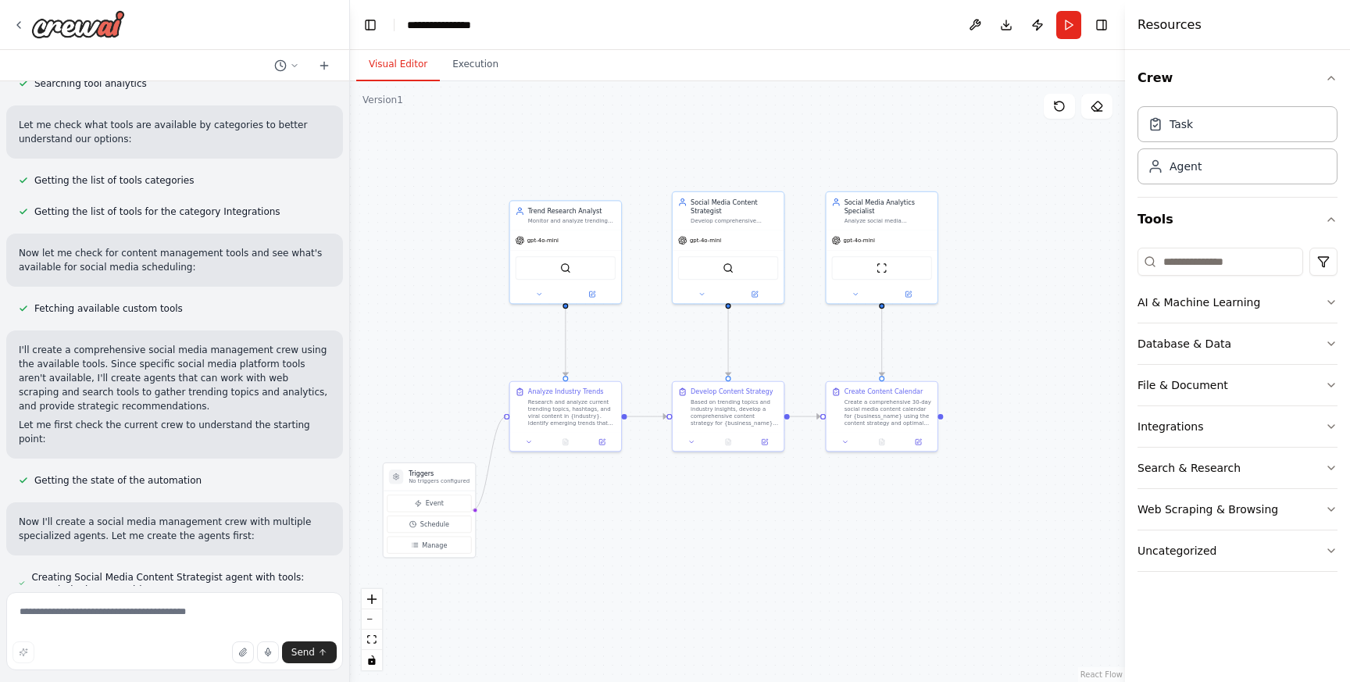
drag, startPoint x: 509, startPoint y: 414, endPoint x: 475, endPoint y: 514, distance: 105.5
click at [475, 513] on div ".deletable-edge-delete-btn { width: 20px; height: 20px; border: 0px solid #ffff…" at bounding box center [737, 381] width 775 height 601
drag, startPoint x: 434, startPoint y: 480, endPoint x: 502, endPoint y: 388, distance: 113.5
click at [502, 388] on p "No triggers configured" at bounding box center [511, 391] width 61 height 7
drag, startPoint x: 502, startPoint y: 388, endPoint x: 425, endPoint y: 386, distance: 76.6
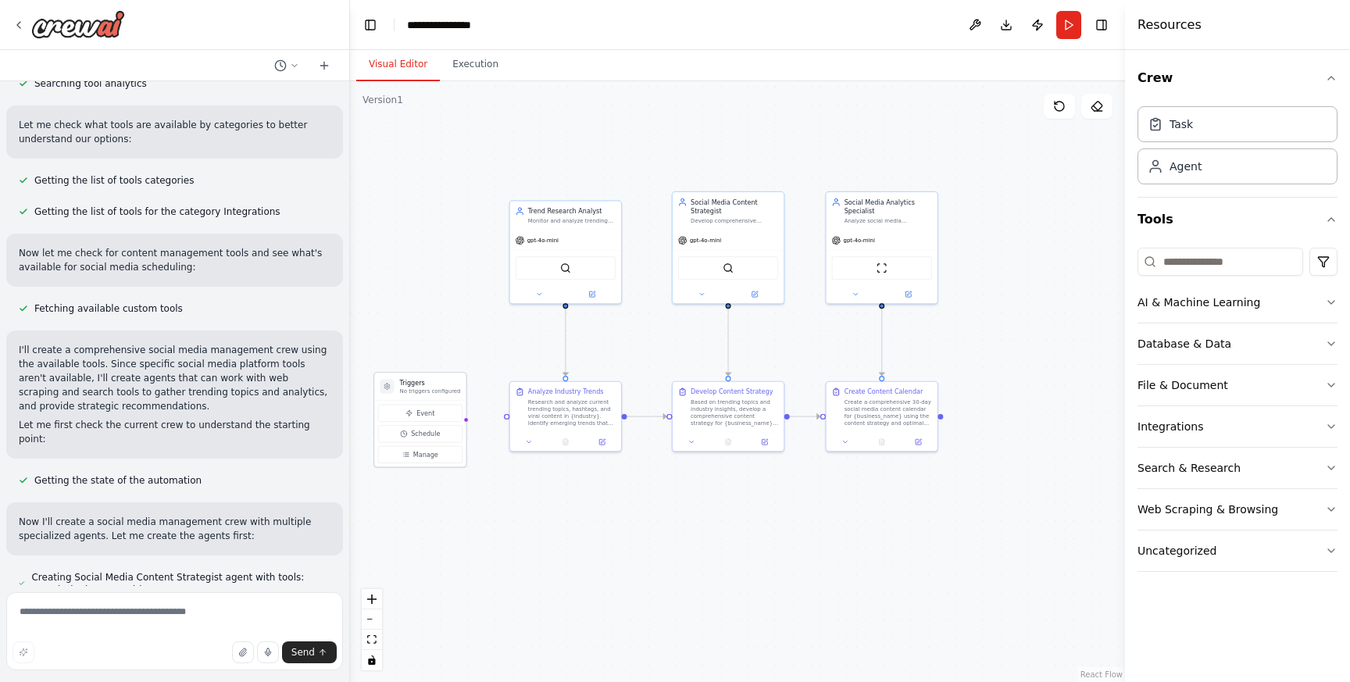
click at [425, 386] on div "Triggers No triggers configured" at bounding box center [430, 386] width 61 height 16
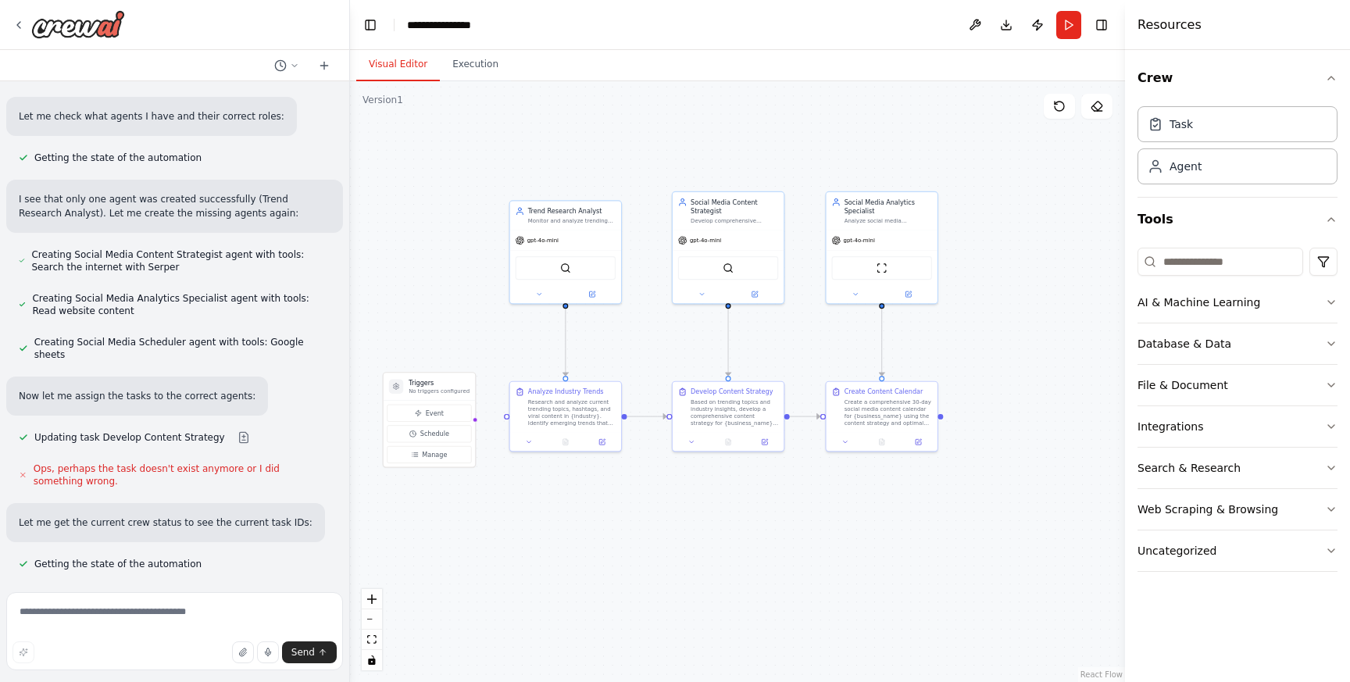
scroll to position [1789, 0]
